Goal: Information Seeking & Learning: Learn about a topic

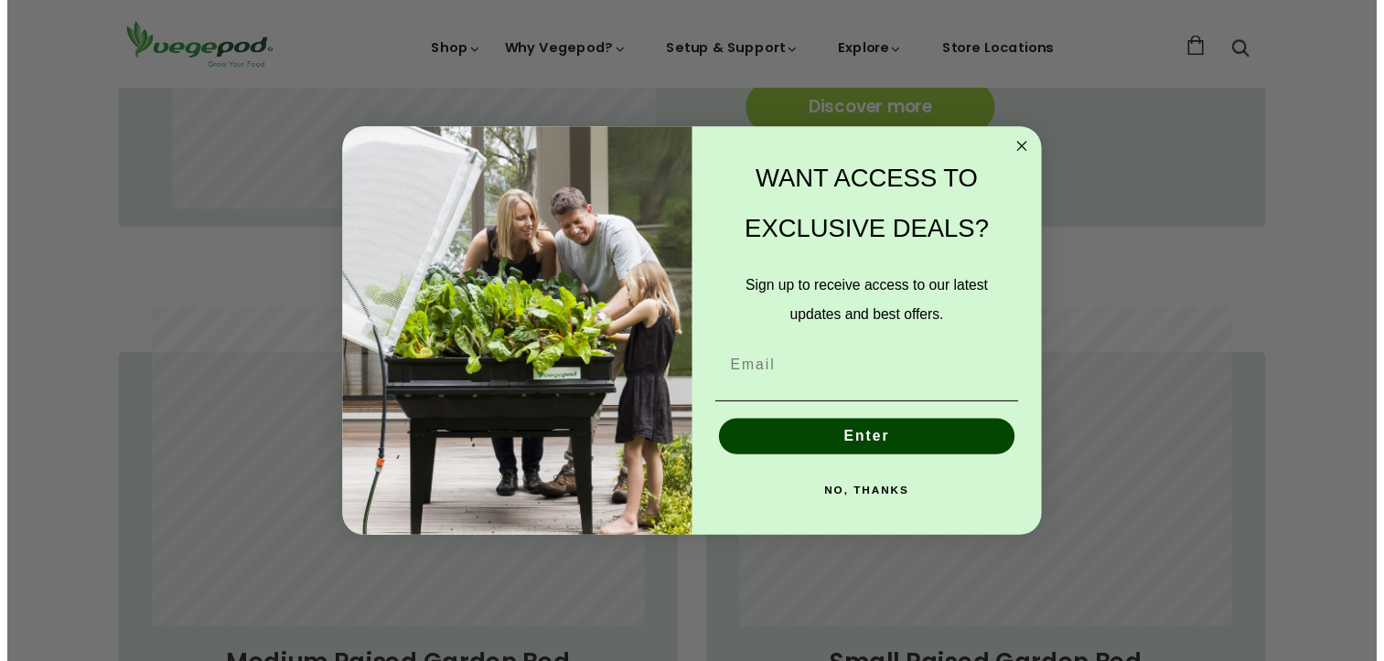
scroll to position [0, 334]
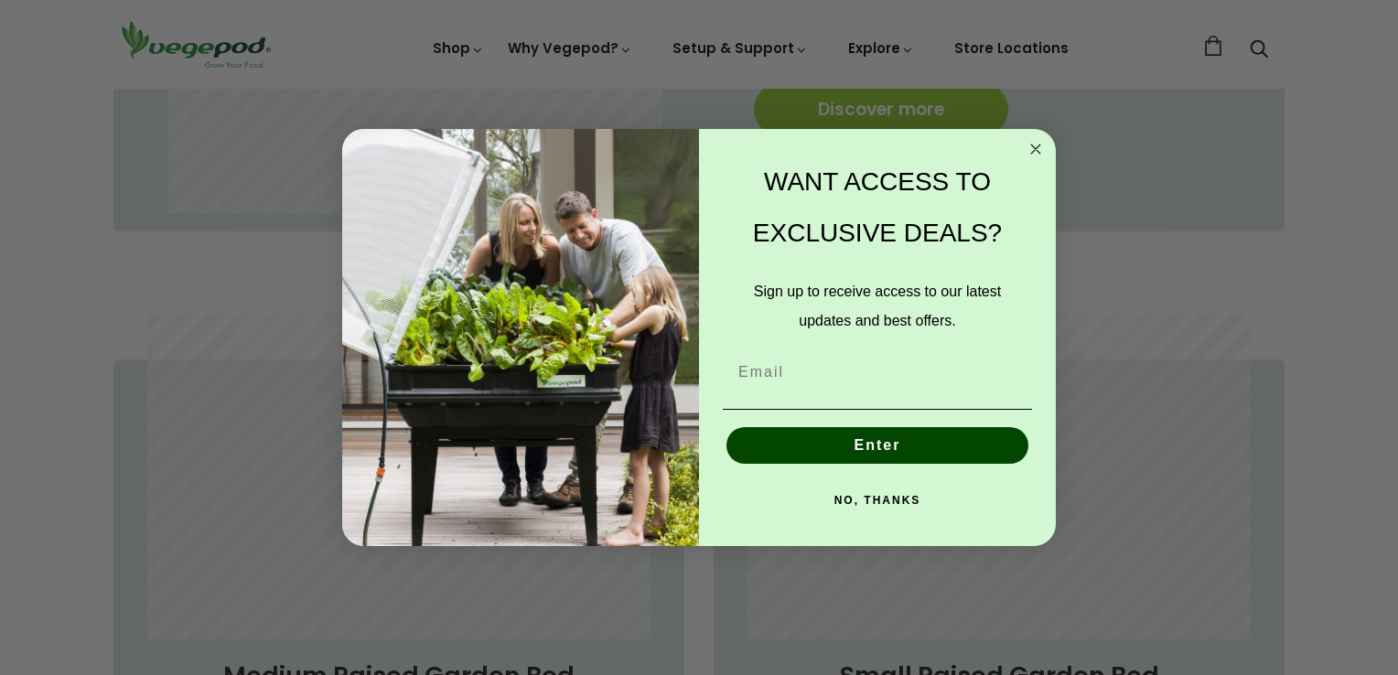
click at [1032, 145] on icon "Close dialog" at bounding box center [1035, 149] width 9 height 9
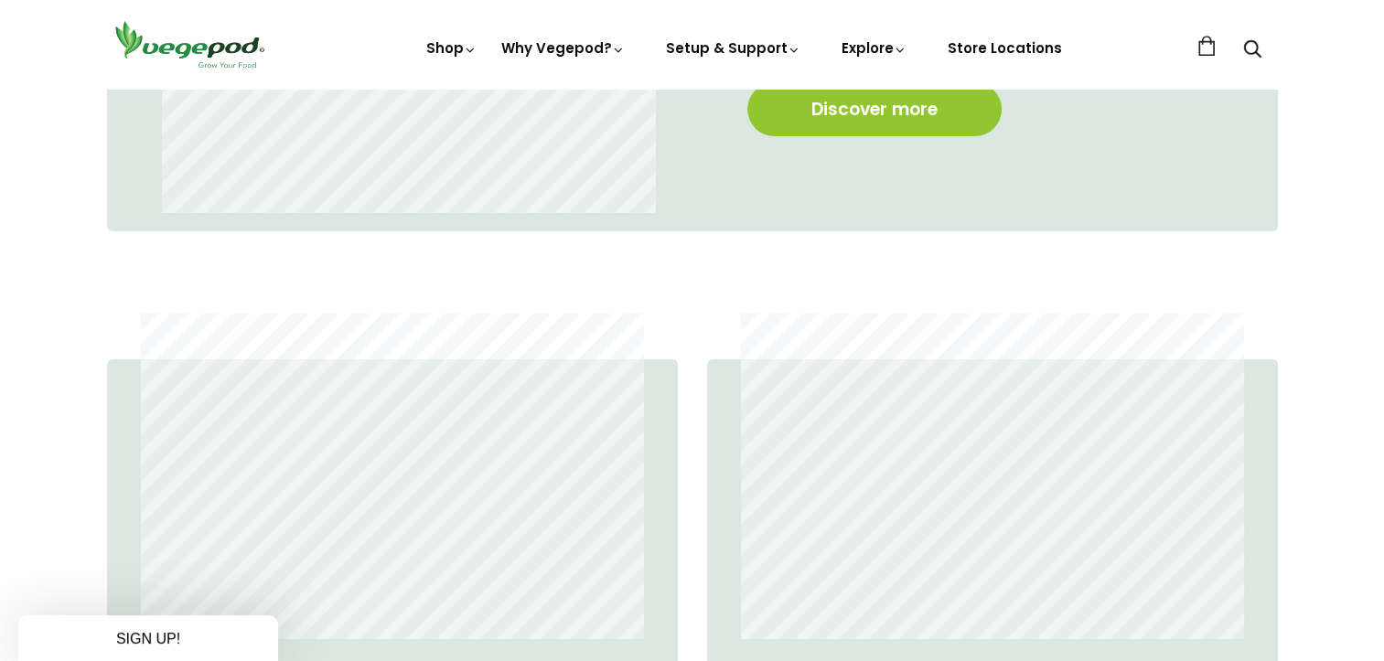
scroll to position [0, 330]
click at [1343, 265] on section "Our Range Large Raised Garden Bed Discover more Medium Raised Garden Bed Discov…" at bounding box center [692, 358] width 1384 height 1175
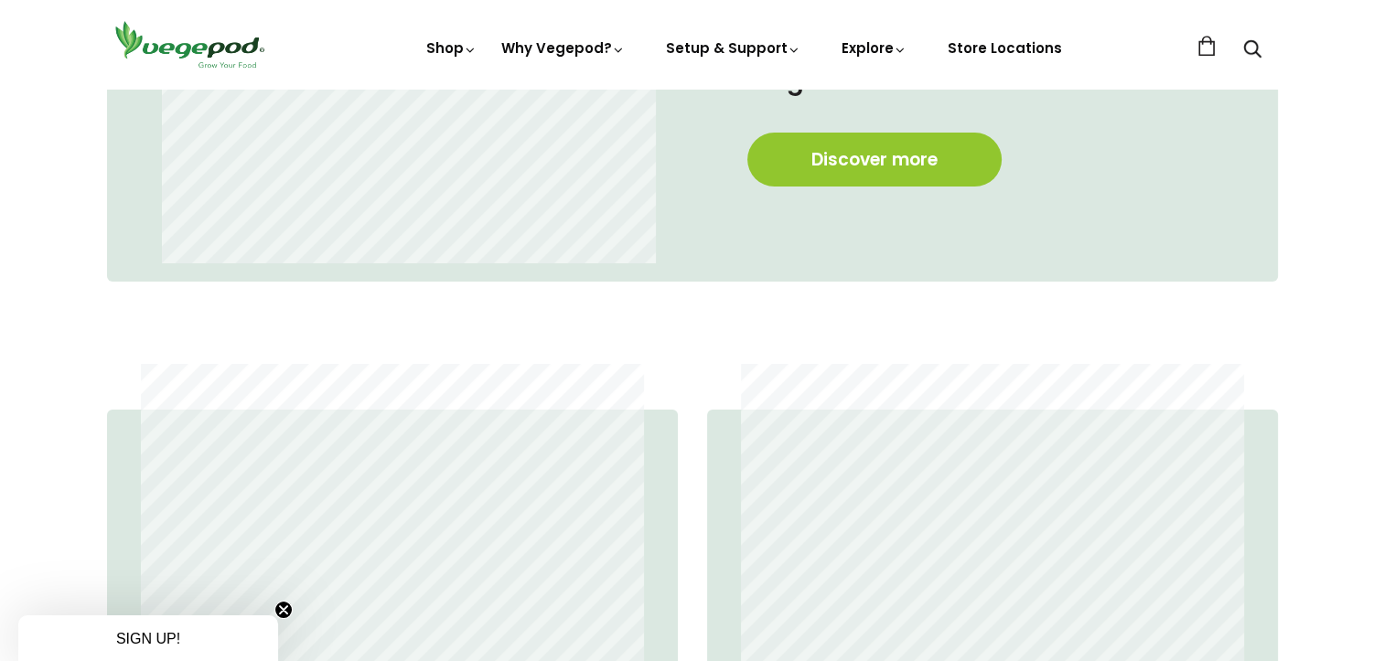
scroll to position [1171, 0]
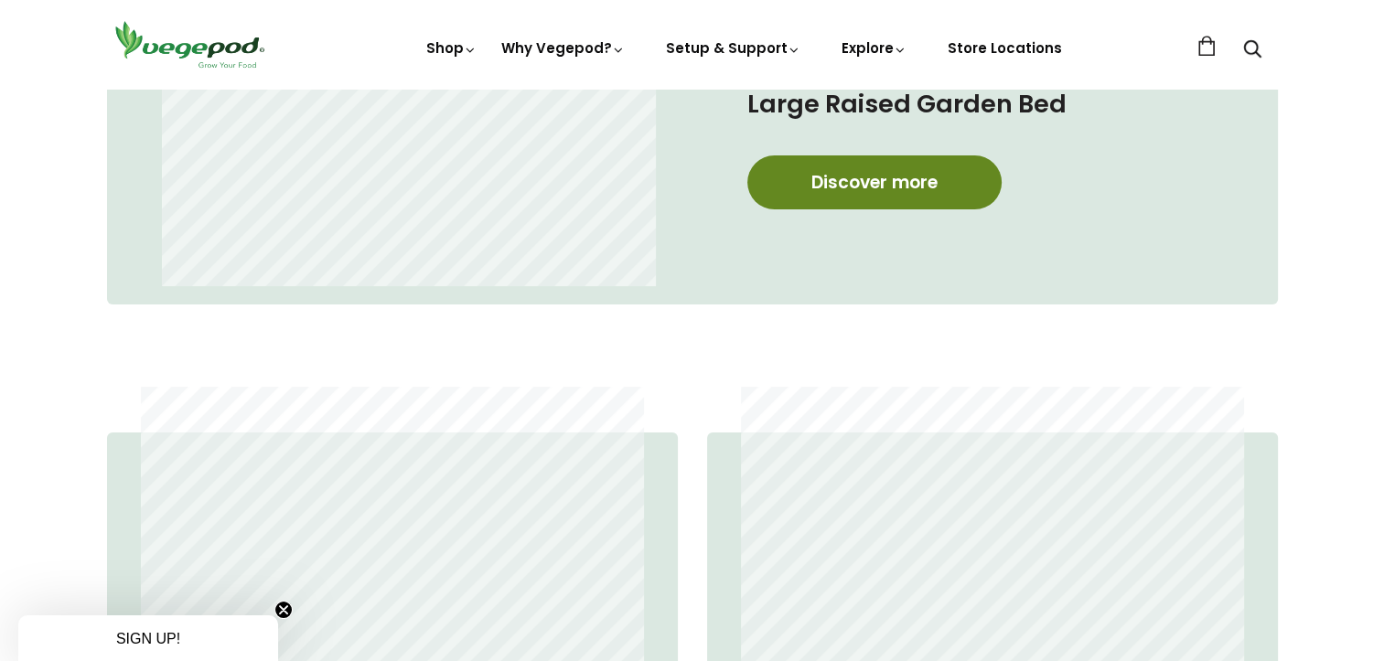
click at [918, 175] on link "Discover more" at bounding box center [874, 183] width 254 height 54
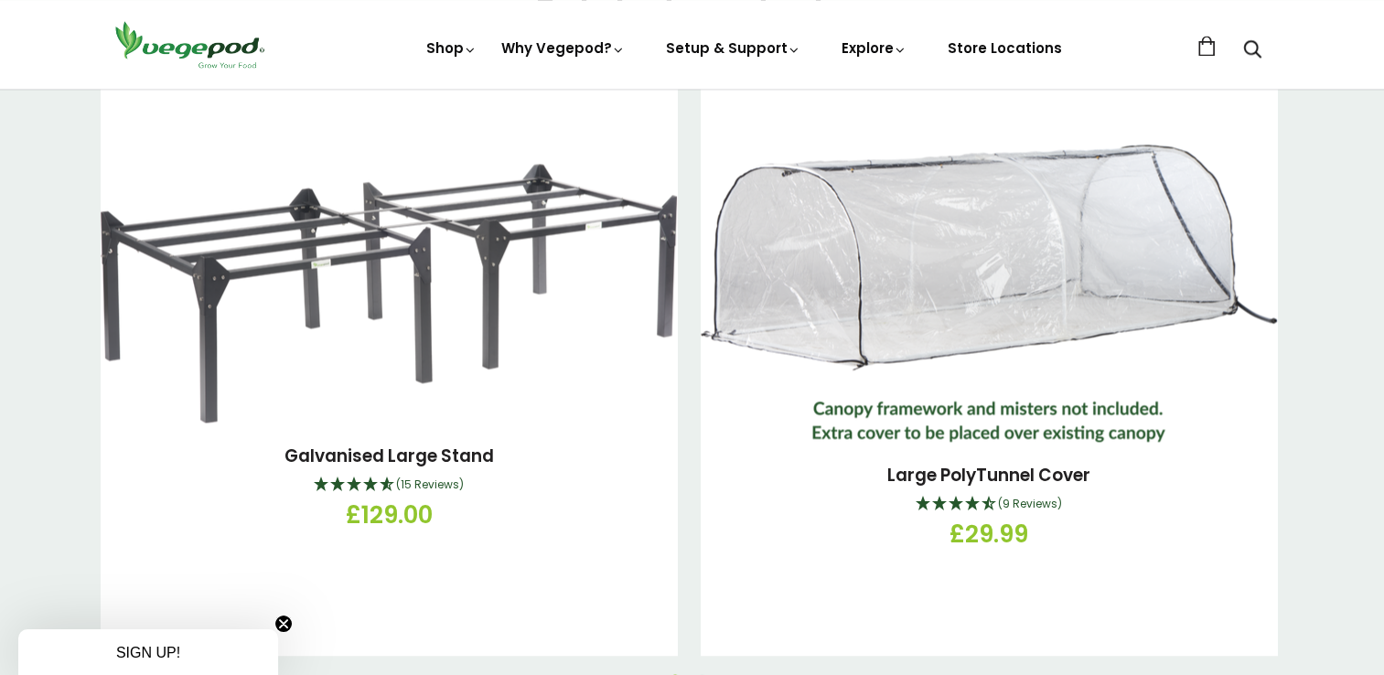
scroll to position [2817, 0]
